Goal: Information Seeking & Learning: Learn about a topic

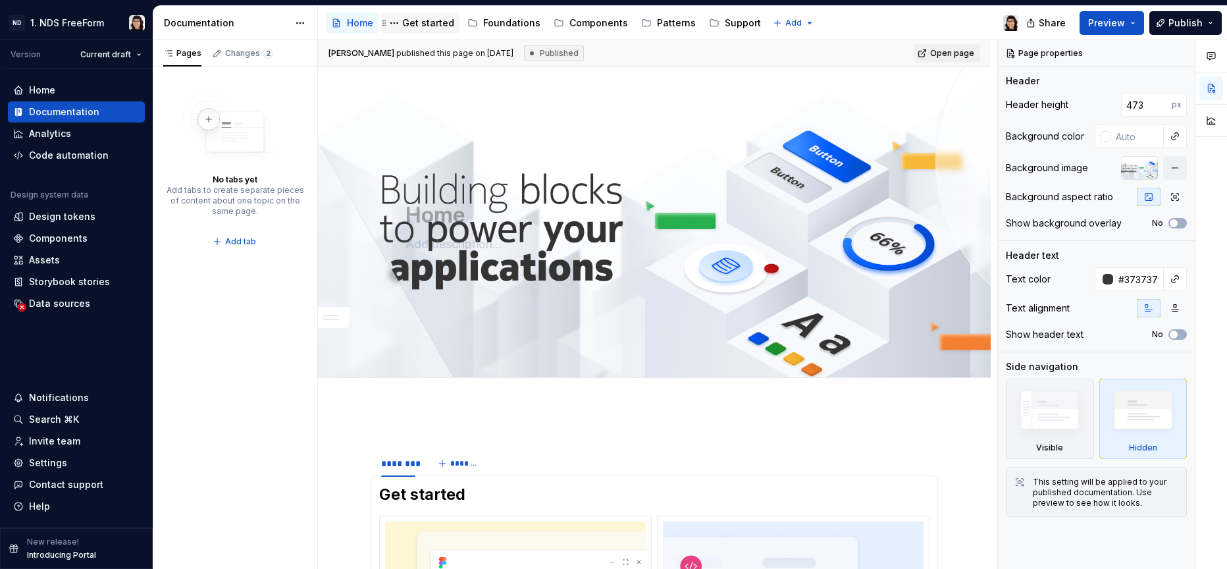
click at [407, 18] on div "Get started" at bounding box center [428, 22] width 52 height 13
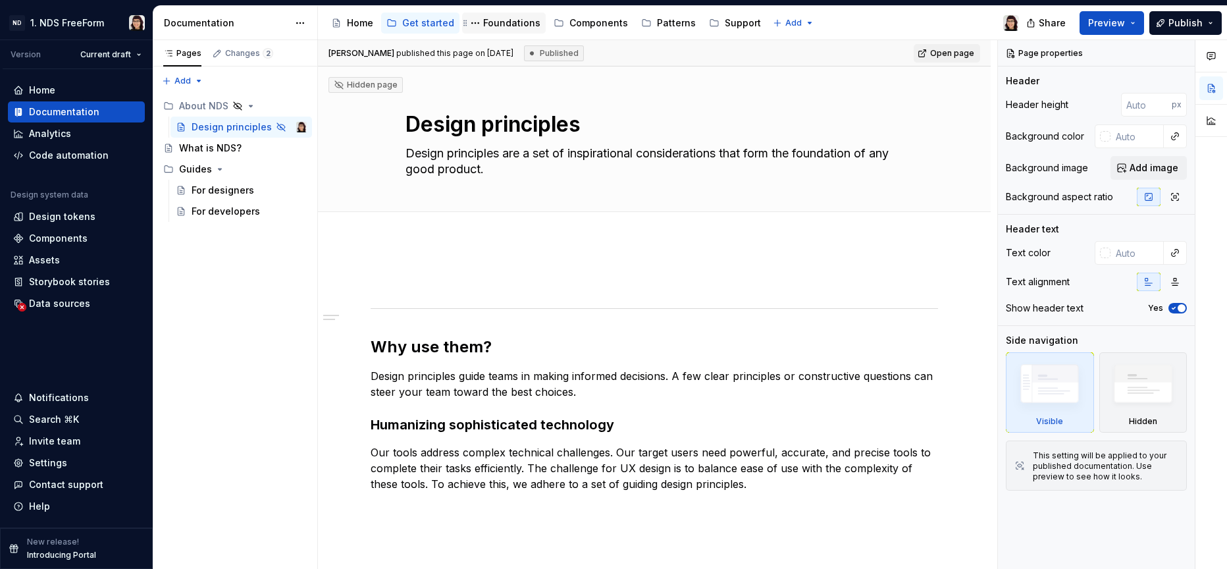
click at [493, 24] on div "Foundations" at bounding box center [511, 22] width 57 height 13
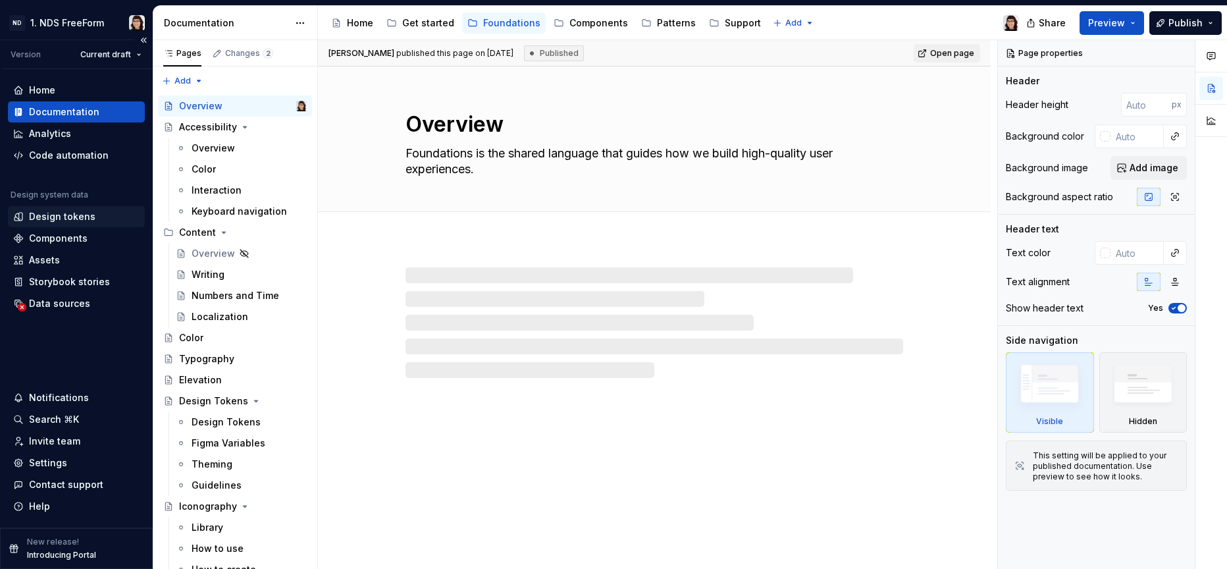
click at [57, 221] on div "Design tokens" at bounding box center [62, 216] width 66 height 13
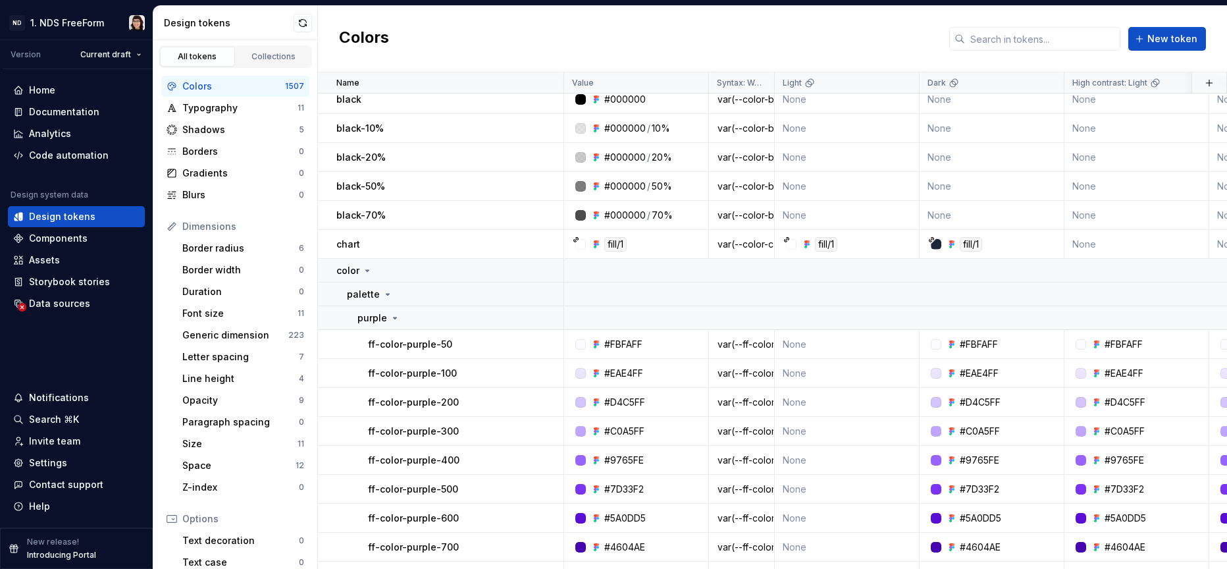
scroll to position [491, 0]
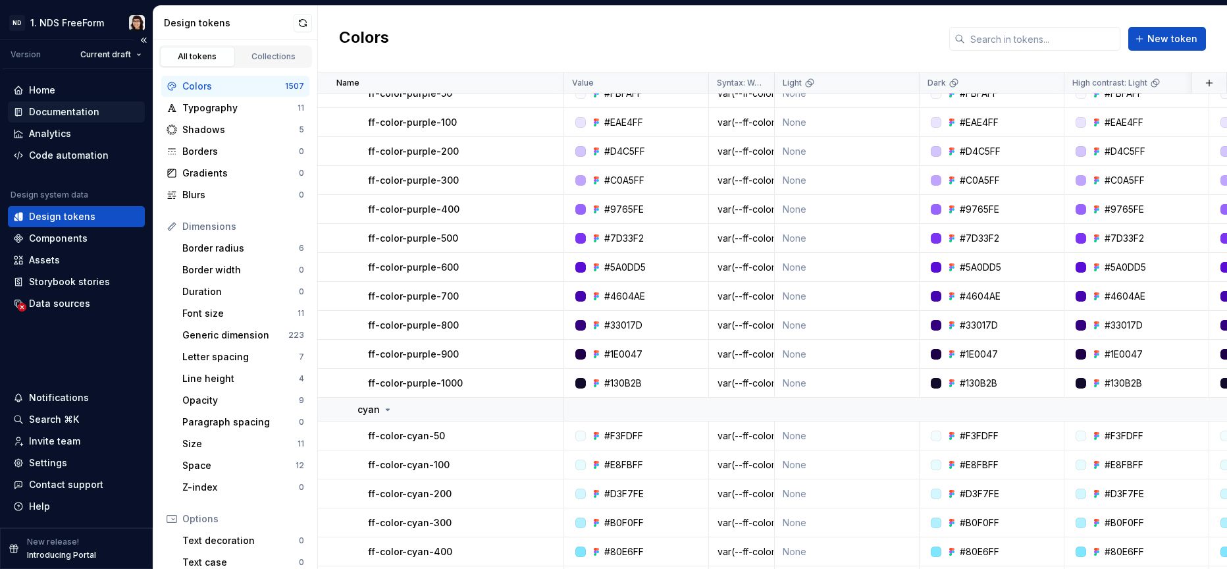
click at [36, 115] on div "Documentation" at bounding box center [64, 111] width 70 height 13
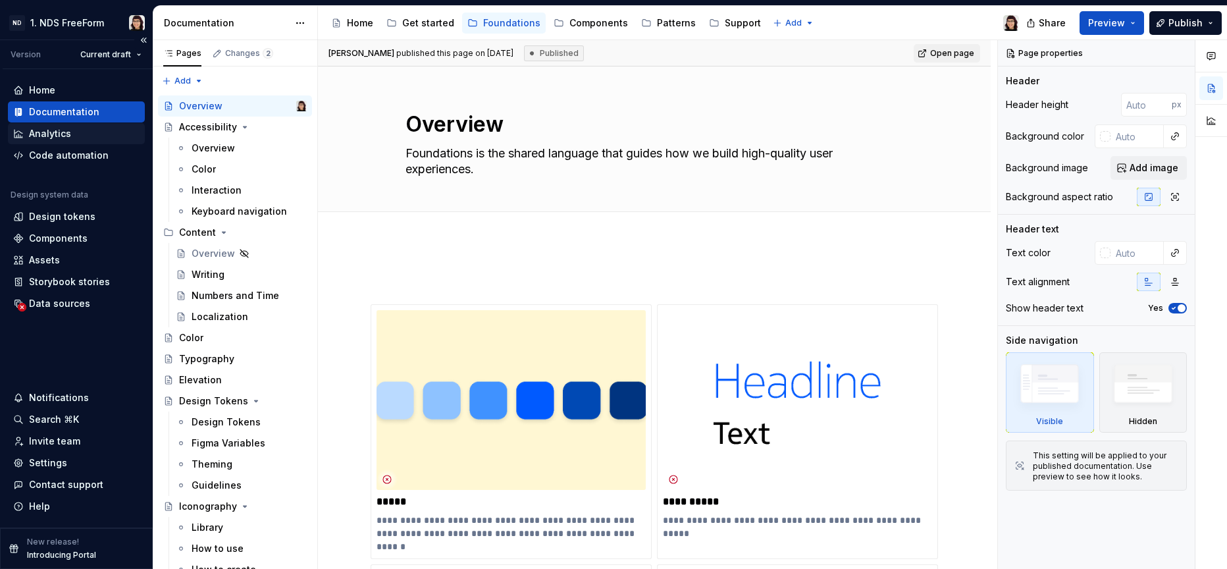
click at [59, 130] on div "Analytics" at bounding box center [50, 133] width 42 height 13
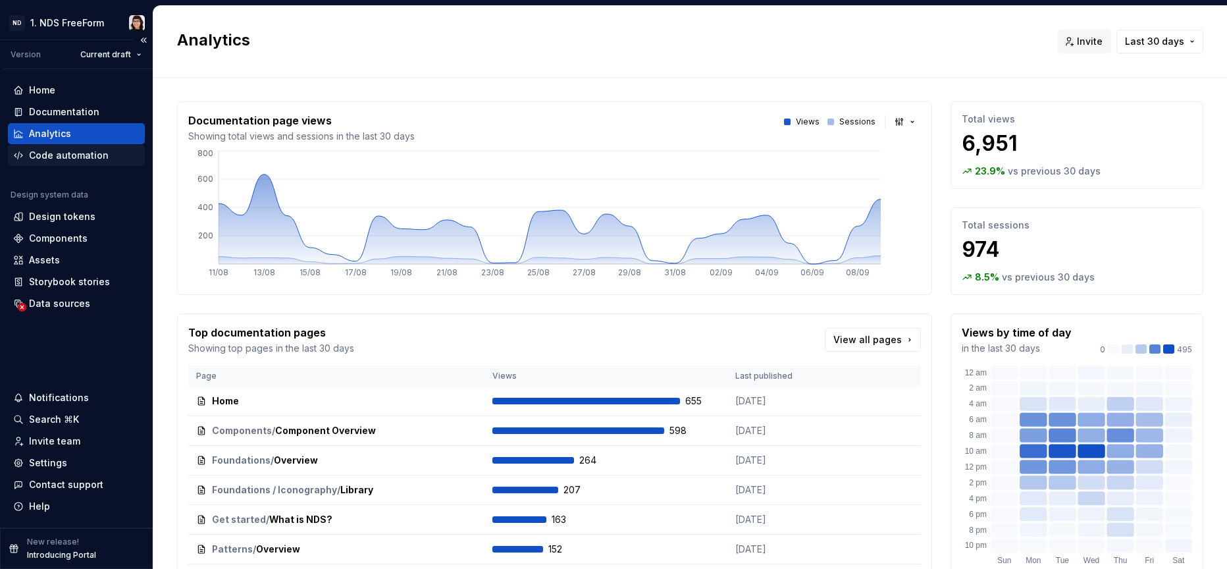
click at [111, 160] on div "Code automation" at bounding box center [76, 155] width 126 height 13
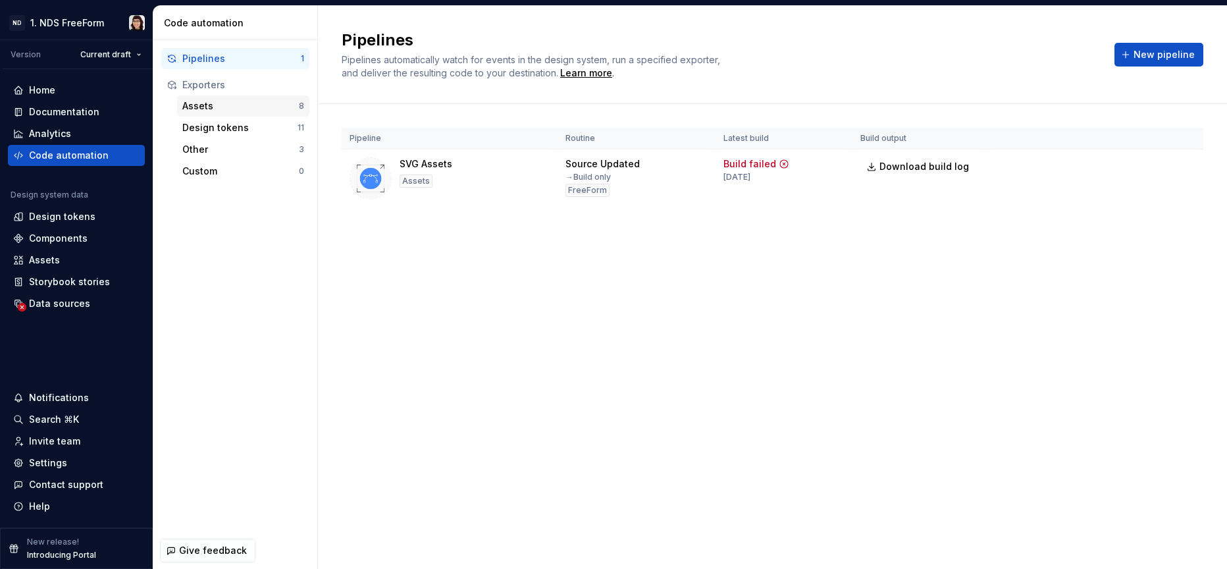
click at [255, 96] on div "Assets 8" at bounding box center [243, 105] width 132 height 21
click at [80, 14] on html "ND 1. NDS FreeForm Version Current draft Home Documentation Analytics Code auto…" at bounding box center [613, 284] width 1227 height 569
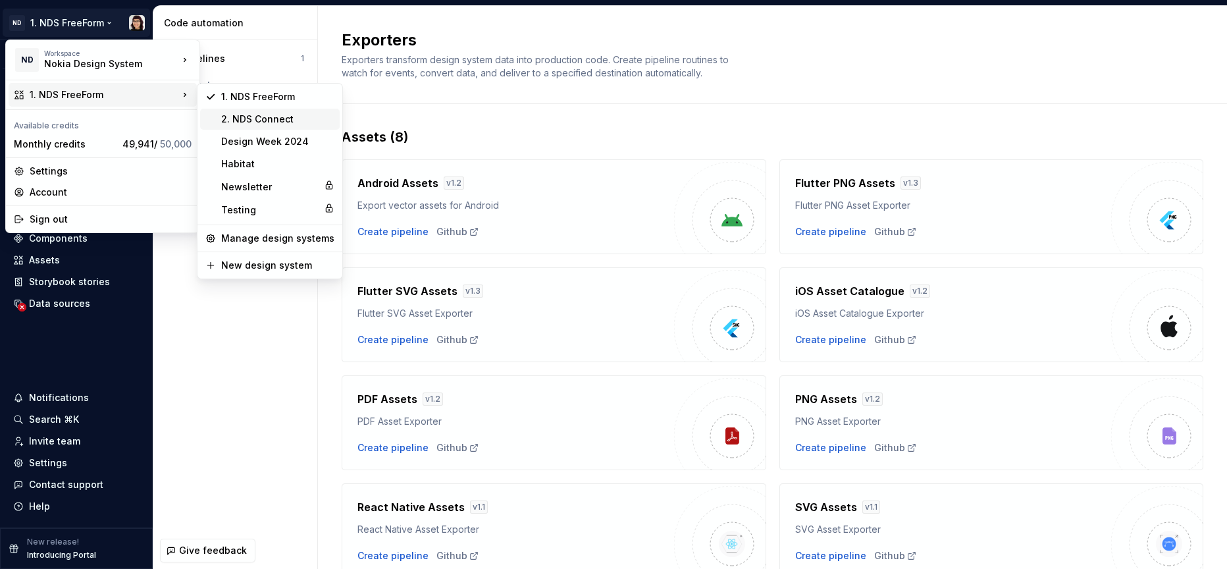
click at [236, 120] on div "2. NDS Connect" at bounding box center [277, 119] width 113 height 13
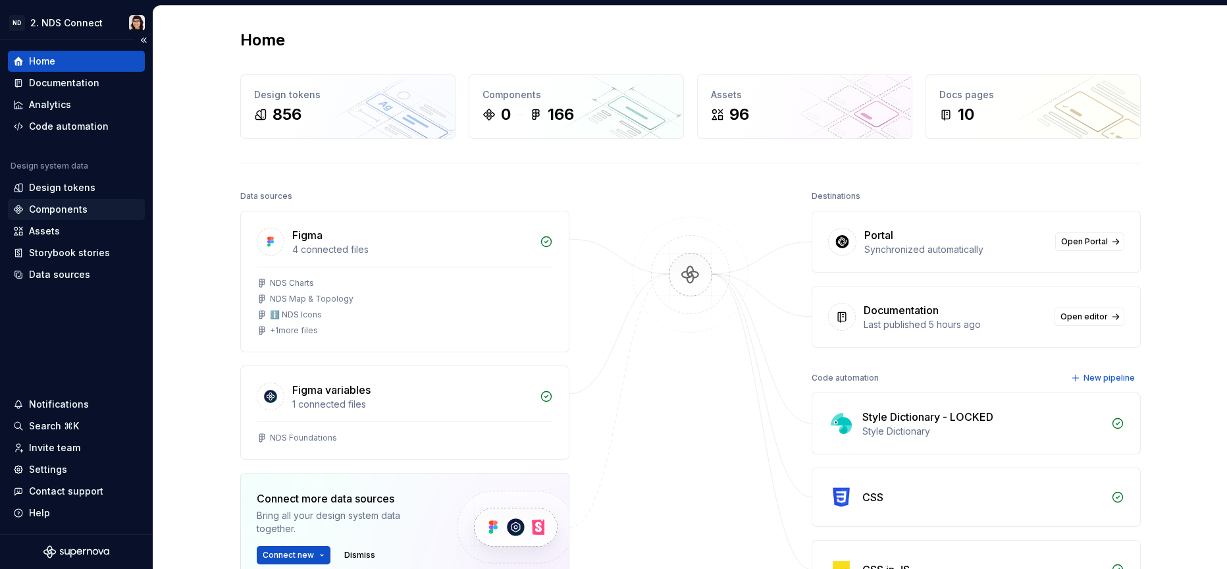
click at [31, 218] on div "Components" at bounding box center [76, 209] width 137 height 21
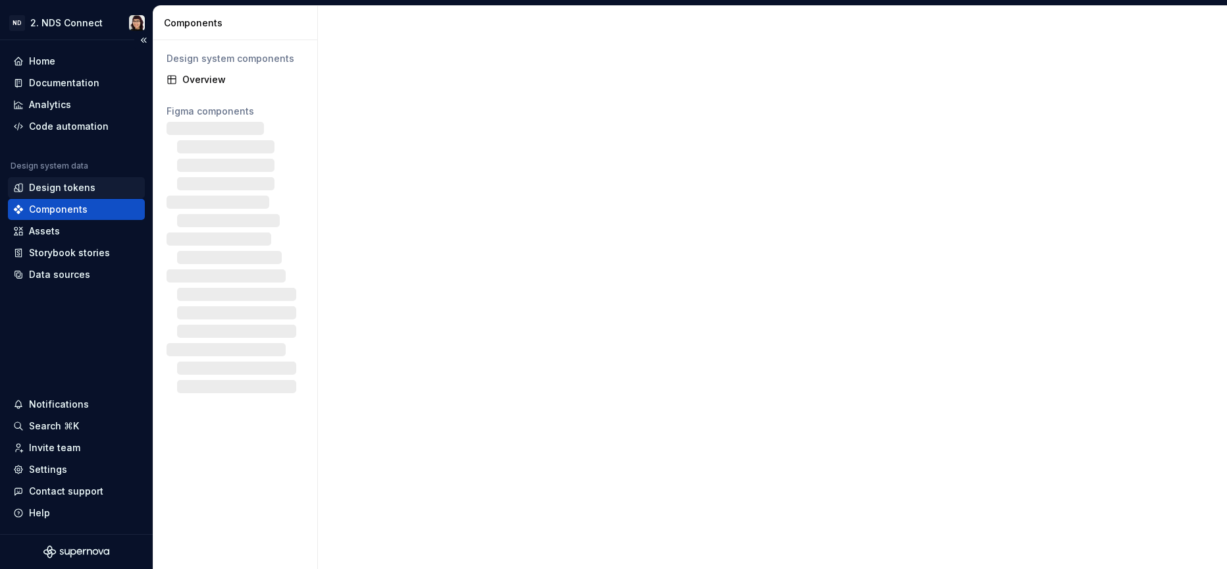
click at [70, 193] on div "Design tokens" at bounding box center [62, 187] width 66 height 13
click at [84, 128] on div "Code automation" at bounding box center [69, 126] width 80 height 13
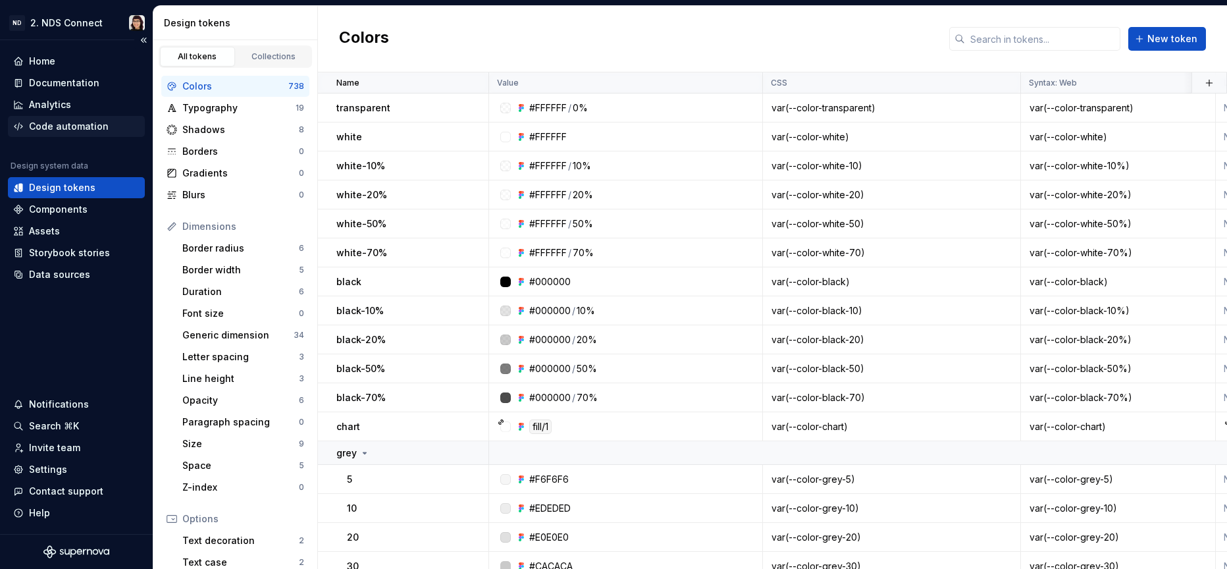
click at [63, 120] on div "Code automation" at bounding box center [69, 126] width 80 height 13
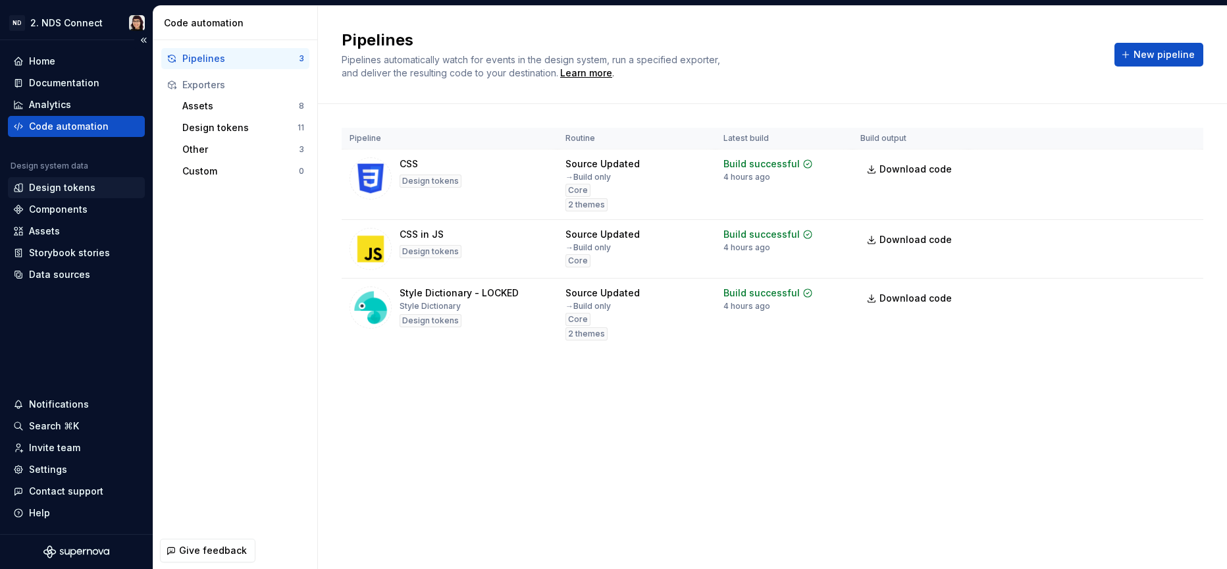
click at [88, 196] on div "Design tokens" at bounding box center [76, 187] width 137 height 21
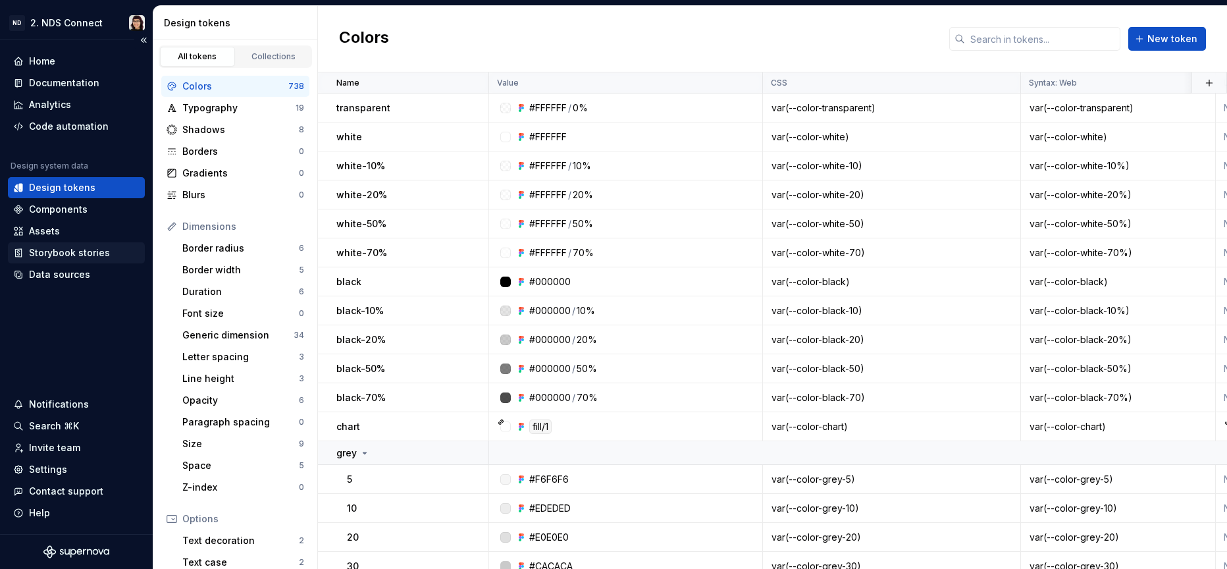
click at [77, 255] on div "Storybook stories" at bounding box center [69, 252] width 81 height 13
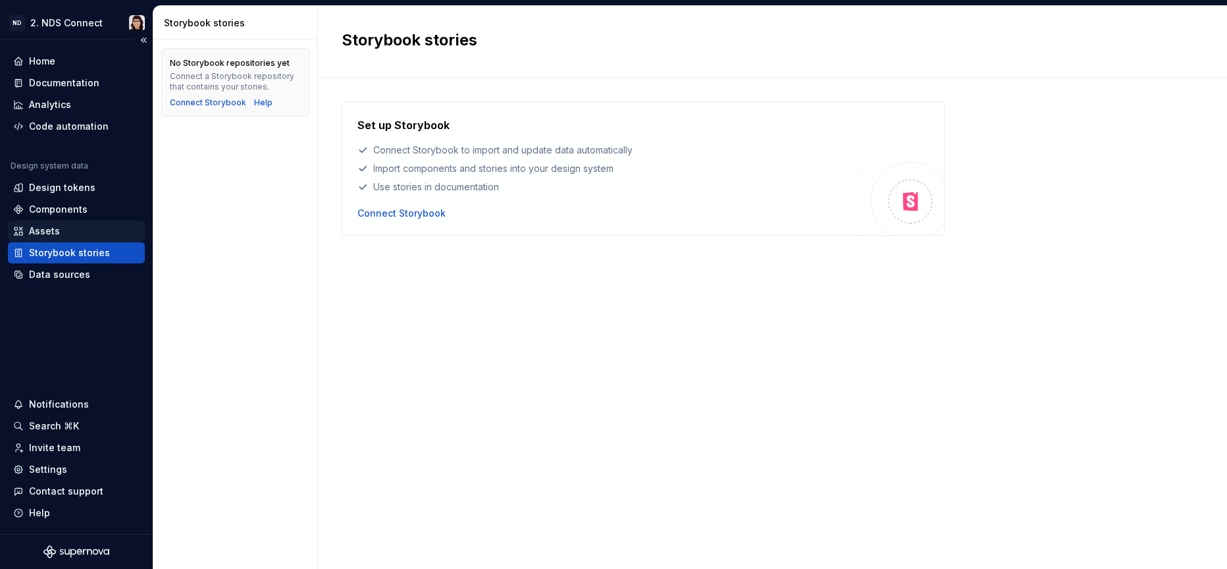
click at [54, 223] on div "Assets" at bounding box center [76, 231] width 137 height 21
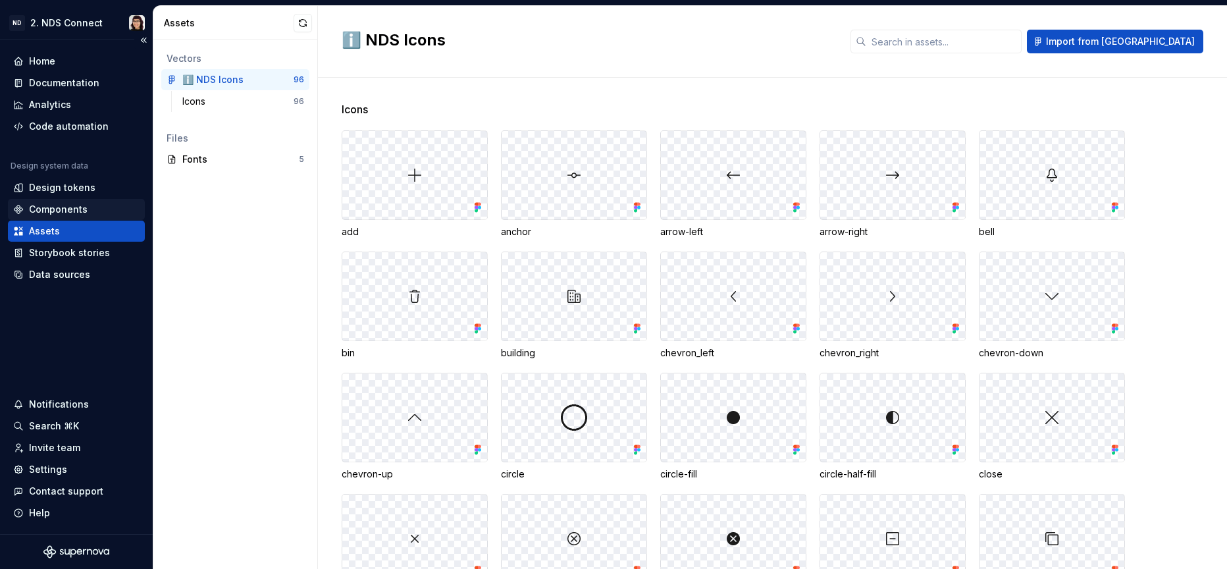
click at [68, 210] on div "Components" at bounding box center [58, 209] width 59 height 13
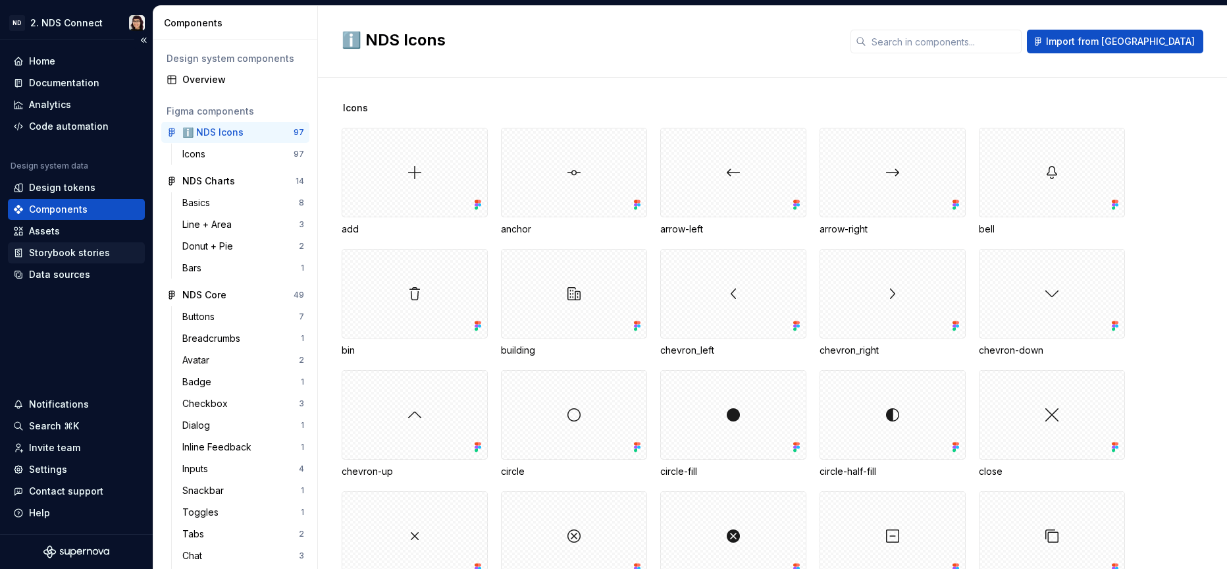
click at [38, 255] on div "Storybook stories" at bounding box center [69, 252] width 81 height 13
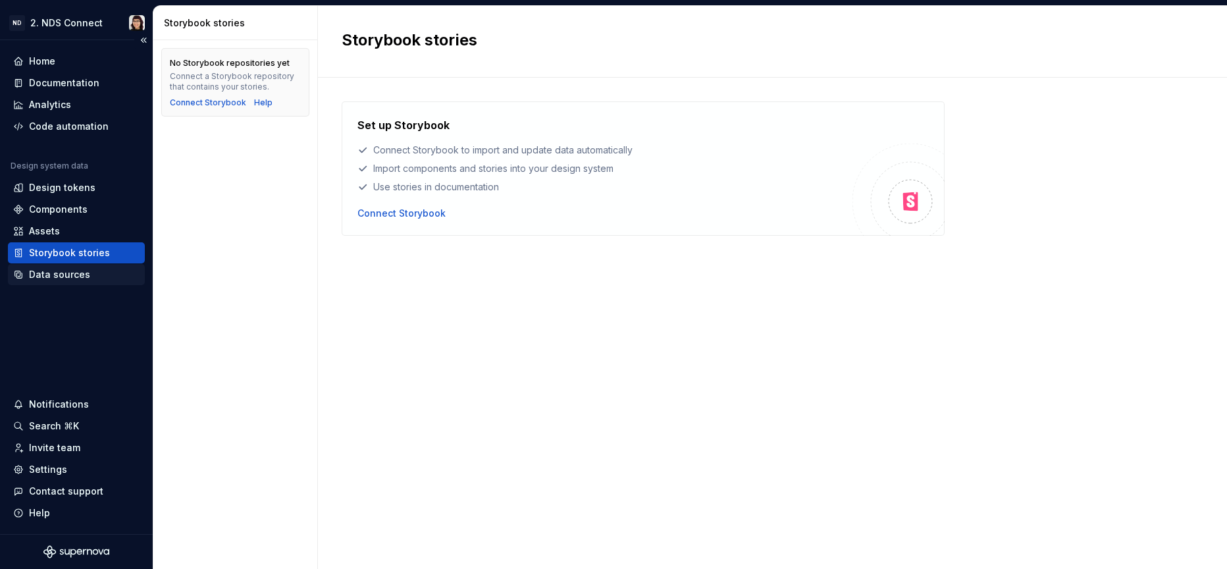
click at [34, 280] on div "Data sources" at bounding box center [59, 274] width 61 height 13
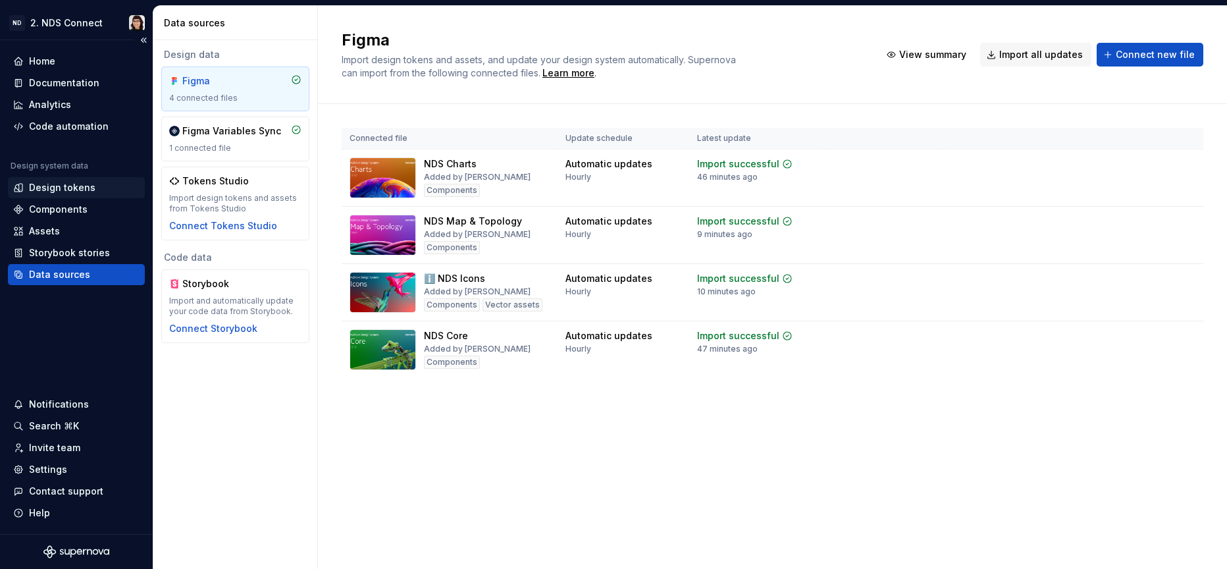
click at [66, 186] on div "Design tokens" at bounding box center [62, 187] width 66 height 13
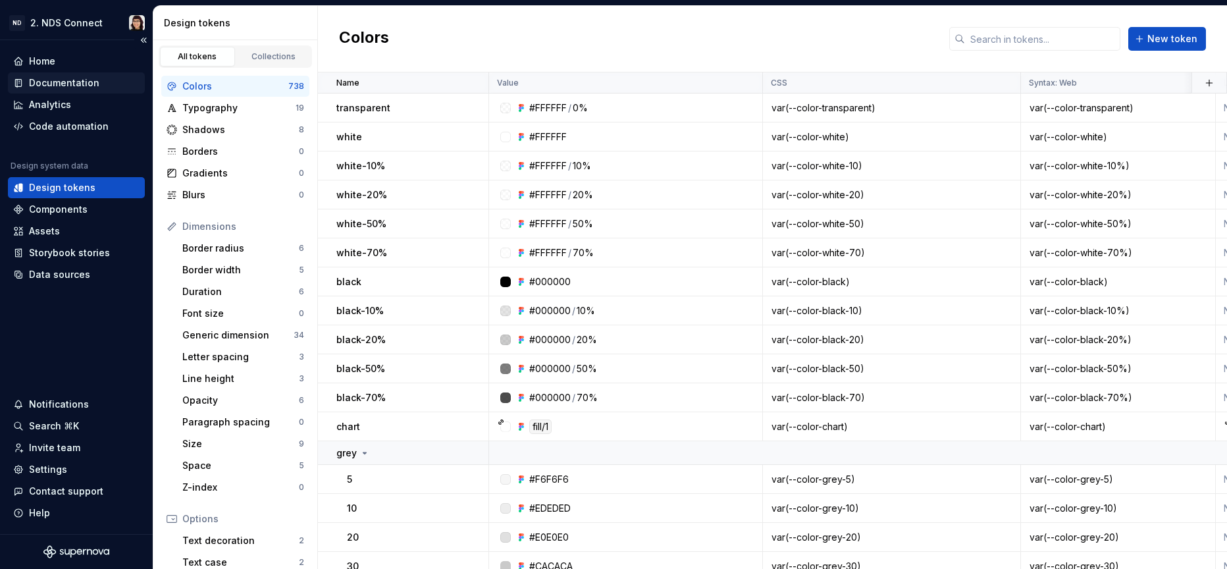
click at [83, 90] on div "Documentation" at bounding box center [76, 82] width 137 height 21
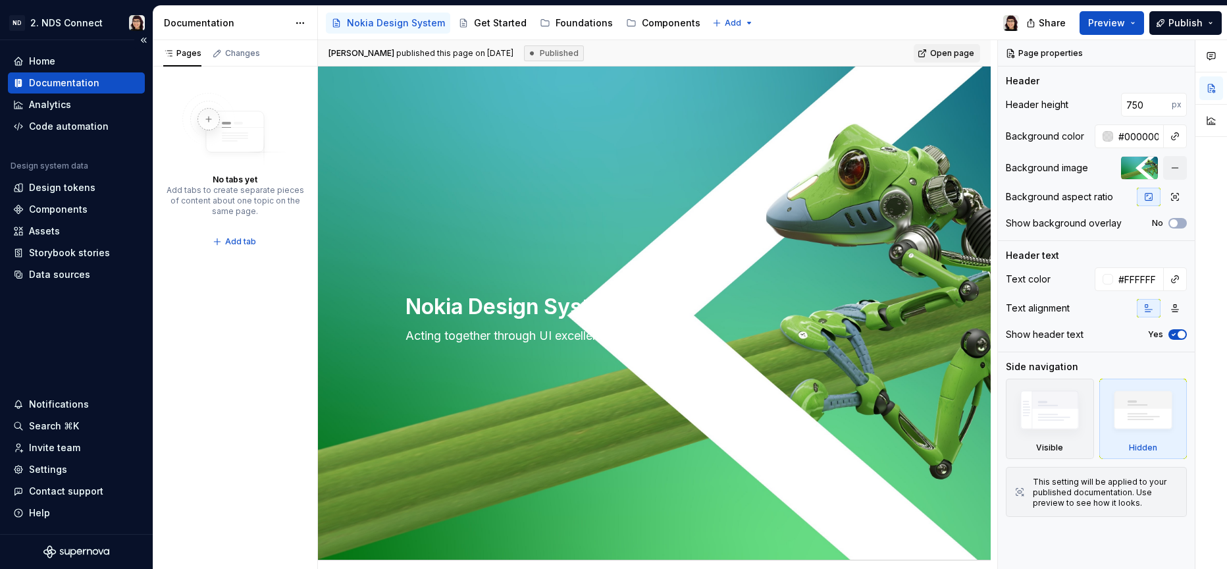
click at [72, 41] on div "Home Documentation Analytics Code automation Design system data Design tokens C…" at bounding box center [76, 287] width 153 height 494
click at [68, 30] on html "**********" at bounding box center [613, 284] width 1227 height 569
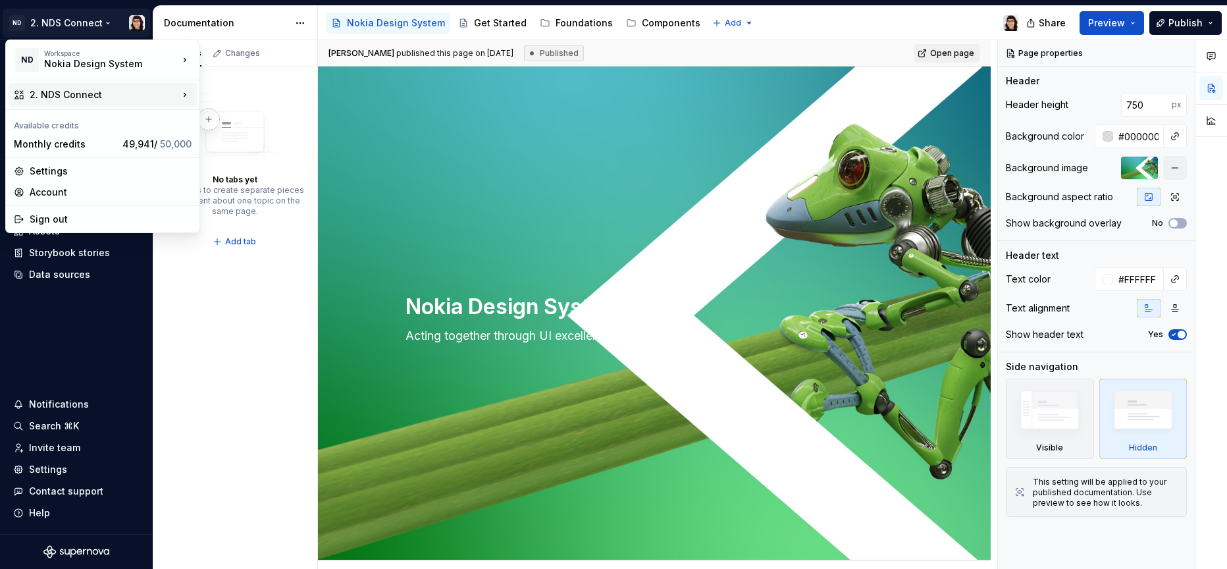
type textarea "*"
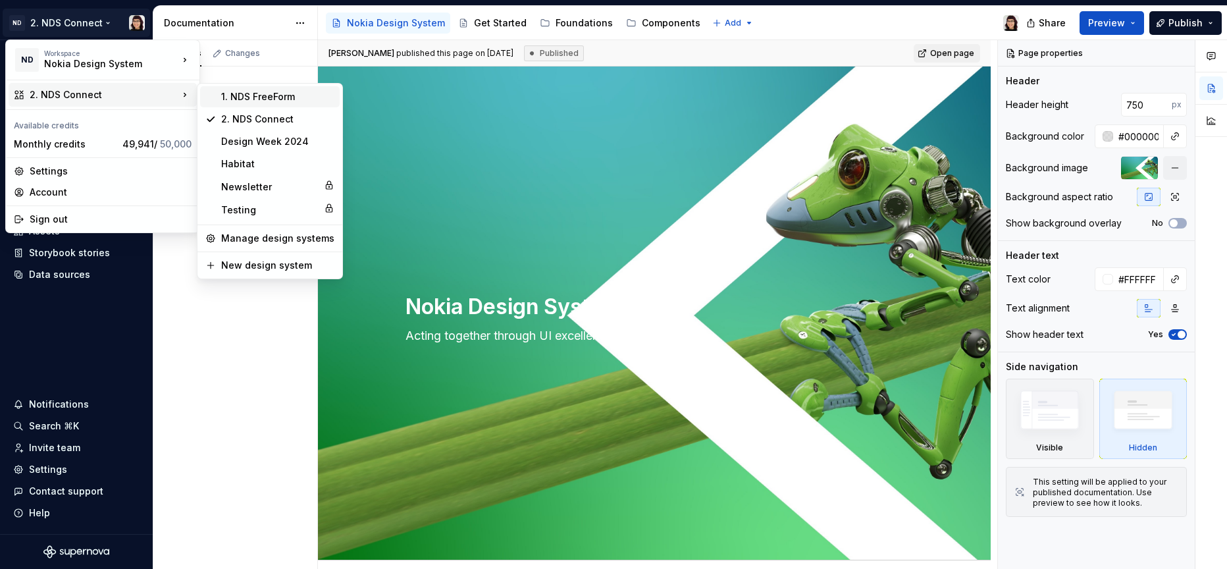
click at [212, 95] on div "1. NDS FreeForm" at bounding box center [270, 96] width 140 height 21
